Goal: Find specific page/section: Find specific page/section

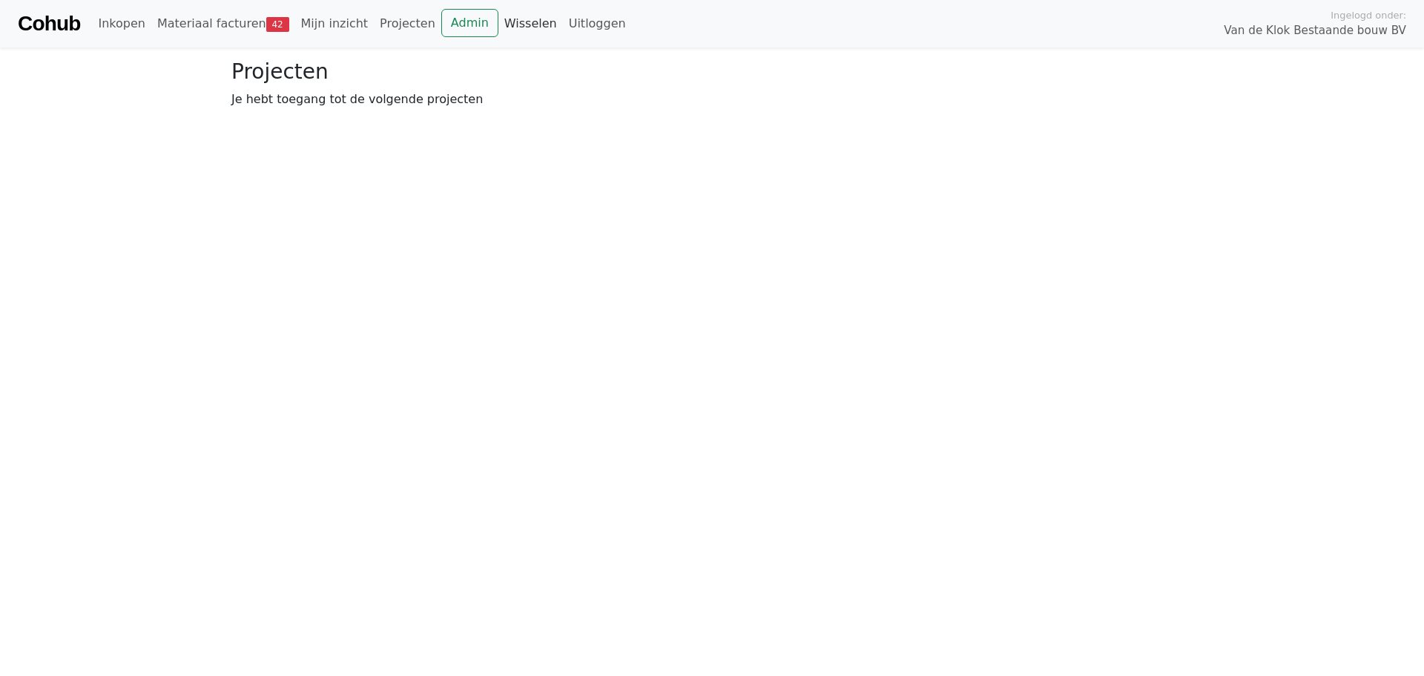
click at [498, 30] on link "Wisselen" at bounding box center [530, 24] width 65 height 30
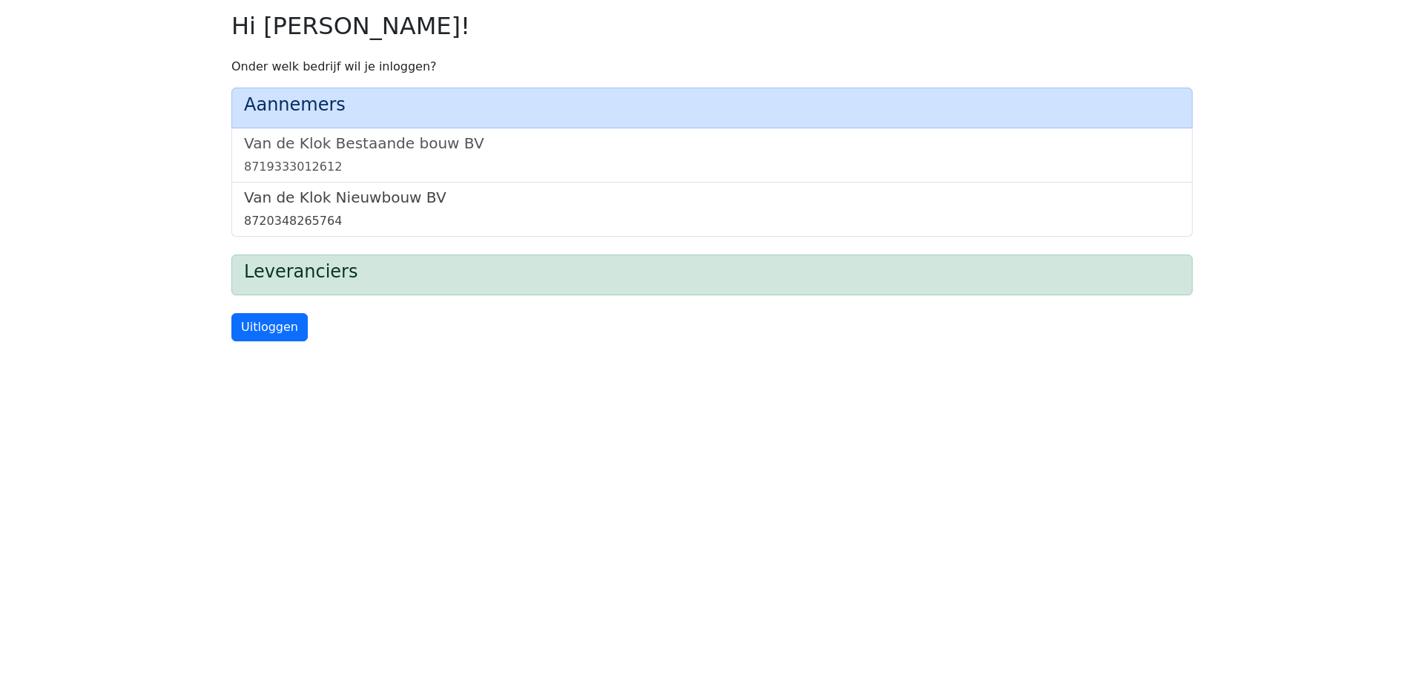
click at [399, 205] on h5 "Van de Klok Nieuwbouw BV" at bounding box center [712, 197] width 936 height 18
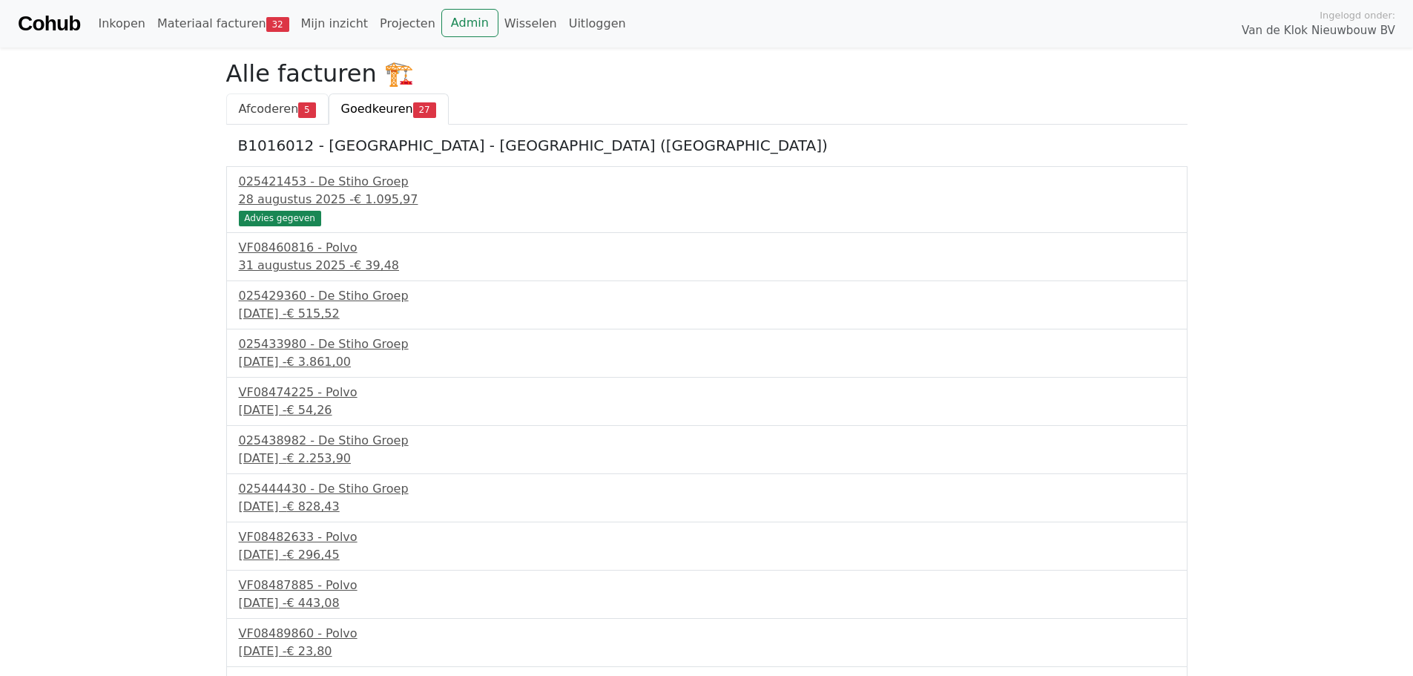
click at [266, 110] on span "Afcoderen" at bounding box center [269, 109] width 60 height 14
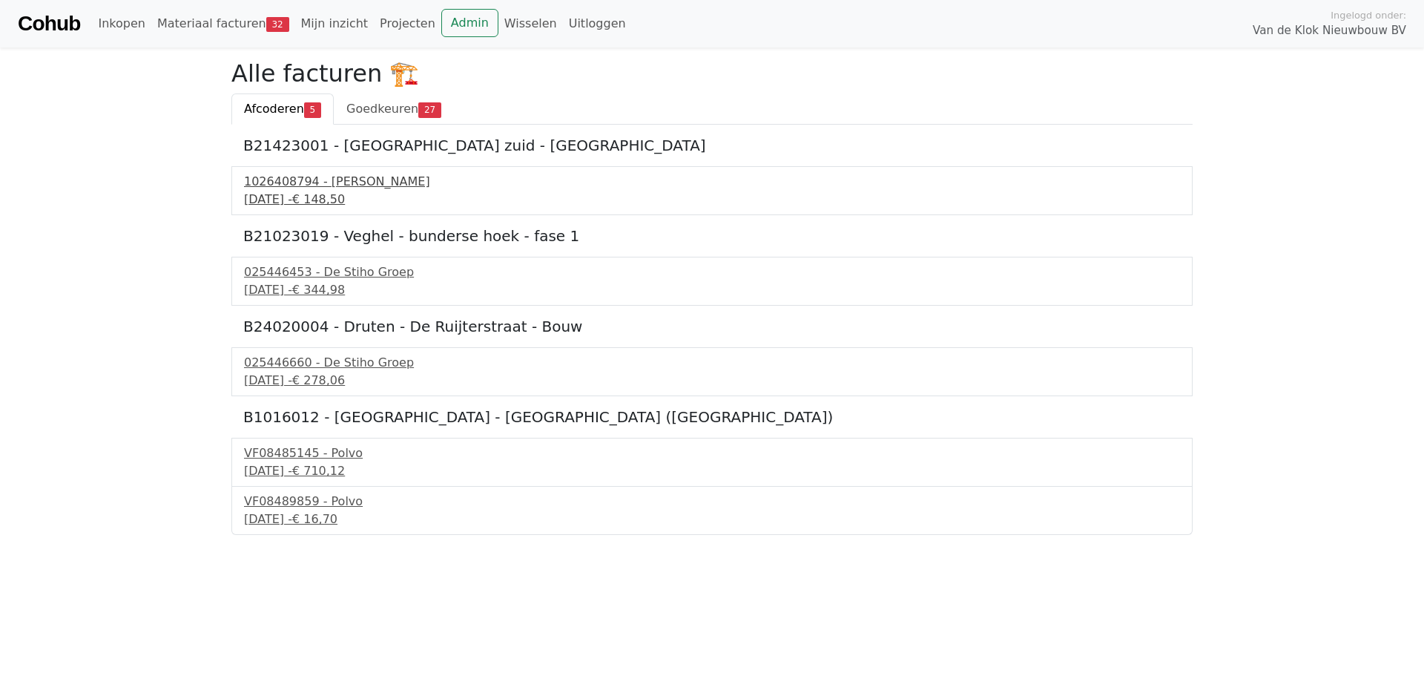
click at [301, 188] on div "1026408794 - [PERSON_NAME]" at bounding box center [712, 182] width 936 height 18
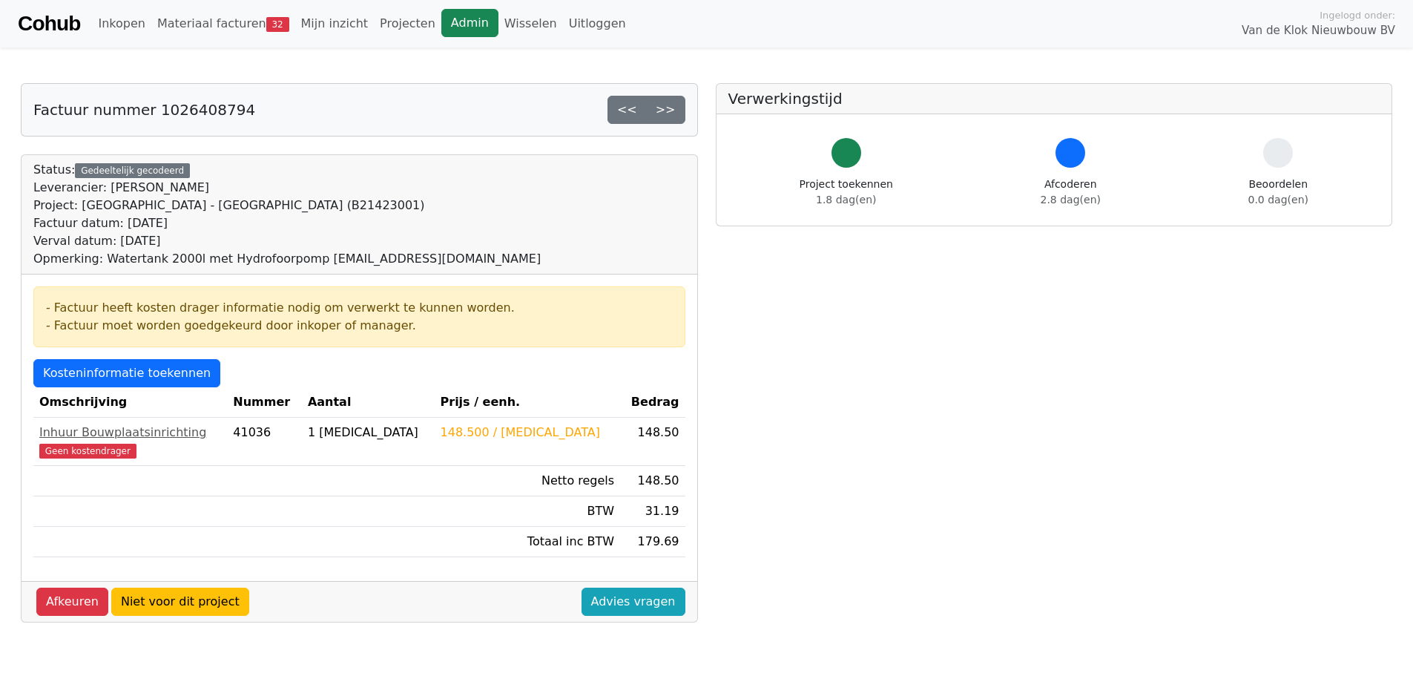
click at [441, 27] on link "Admin" at bounding box center [469, 23] width 57 height 28
